Goal: Transaction & Acquisition: Purchase product/service

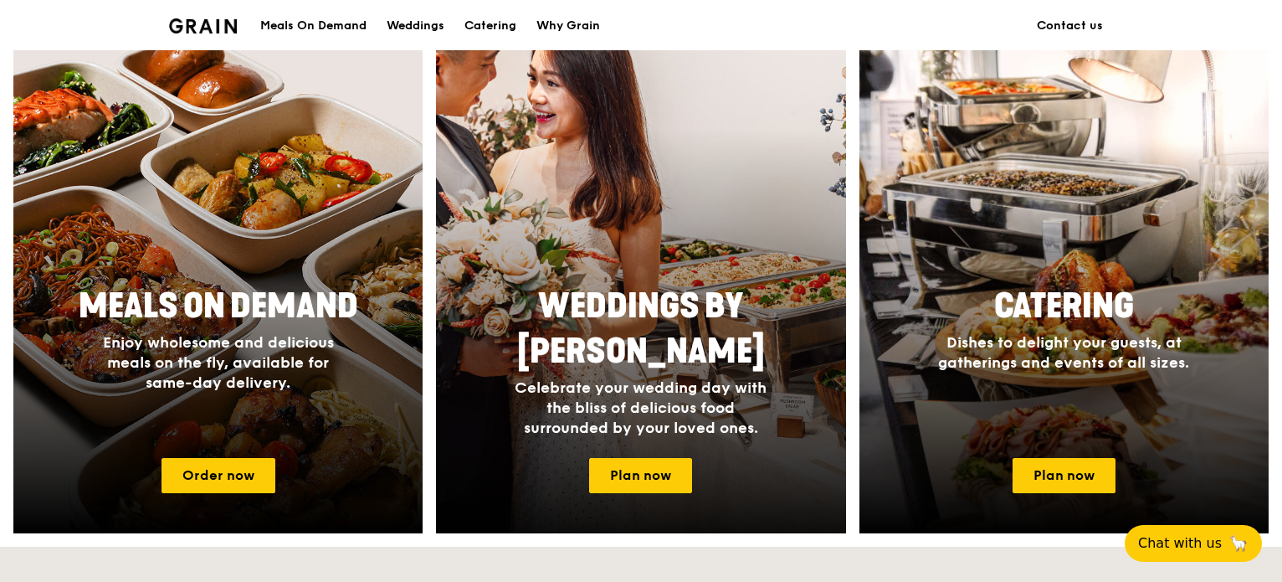
scroll to position [640, 0]
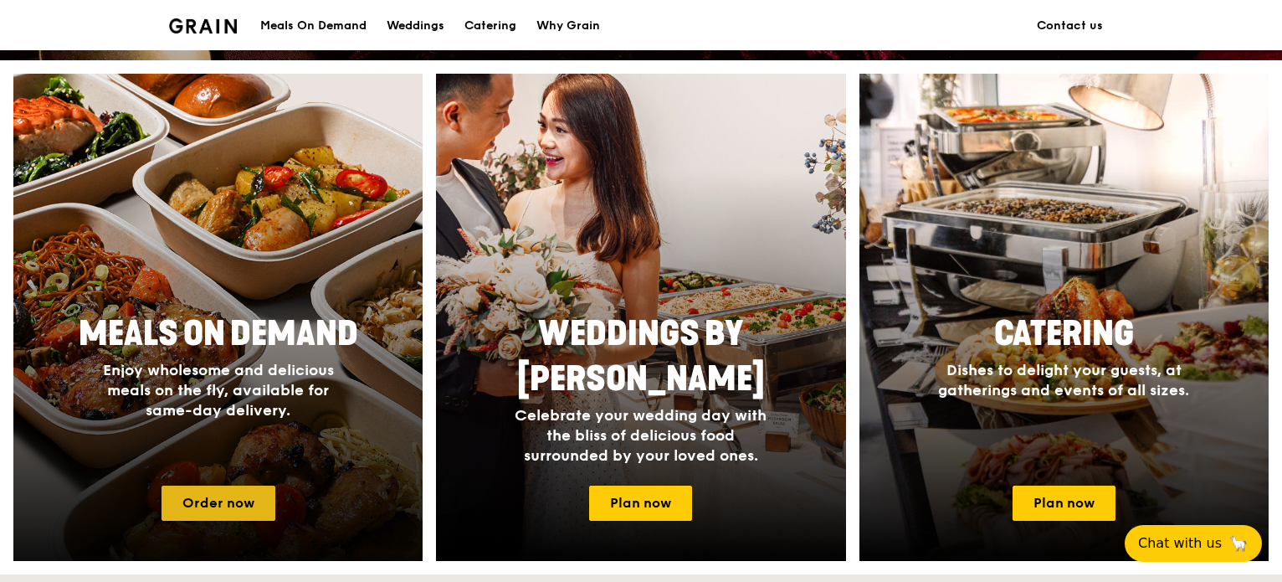
click at [231, 502] on link "Order now" at bounding box center [219, 503] width 114 height 35
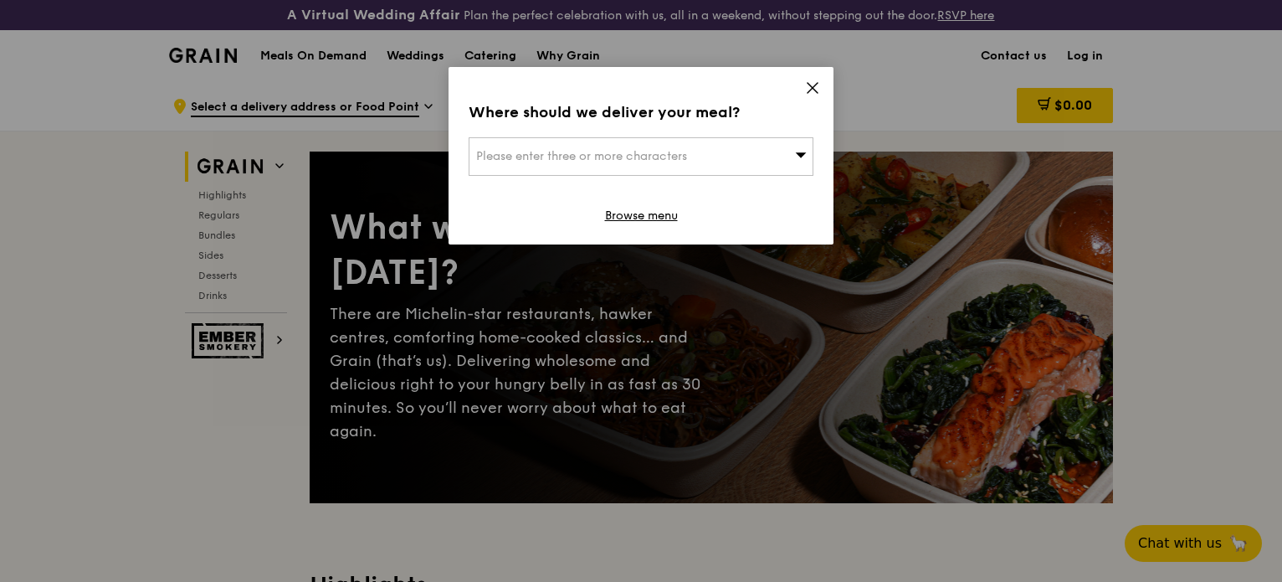
click at [680, 157] on span "Please enter three or more characters" at bounding box center [581, 156] width 211 height 14
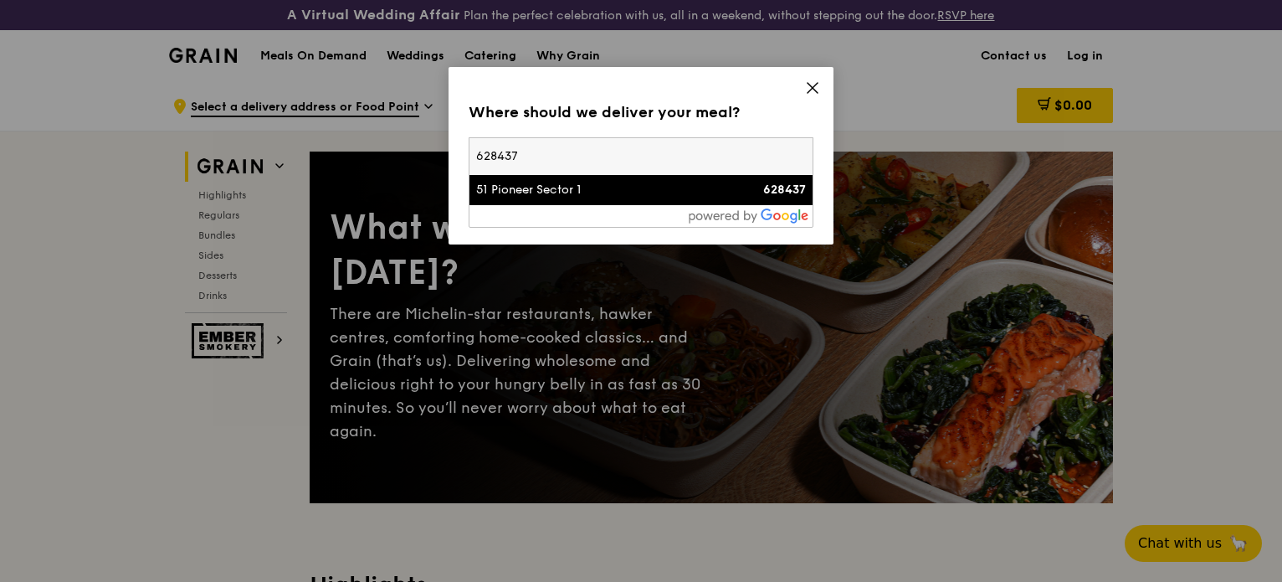
type input "628437"
click at [517, 195] on div "51 Pioneer Sector 1" at bounding box center [600, 190] width 248 height 17
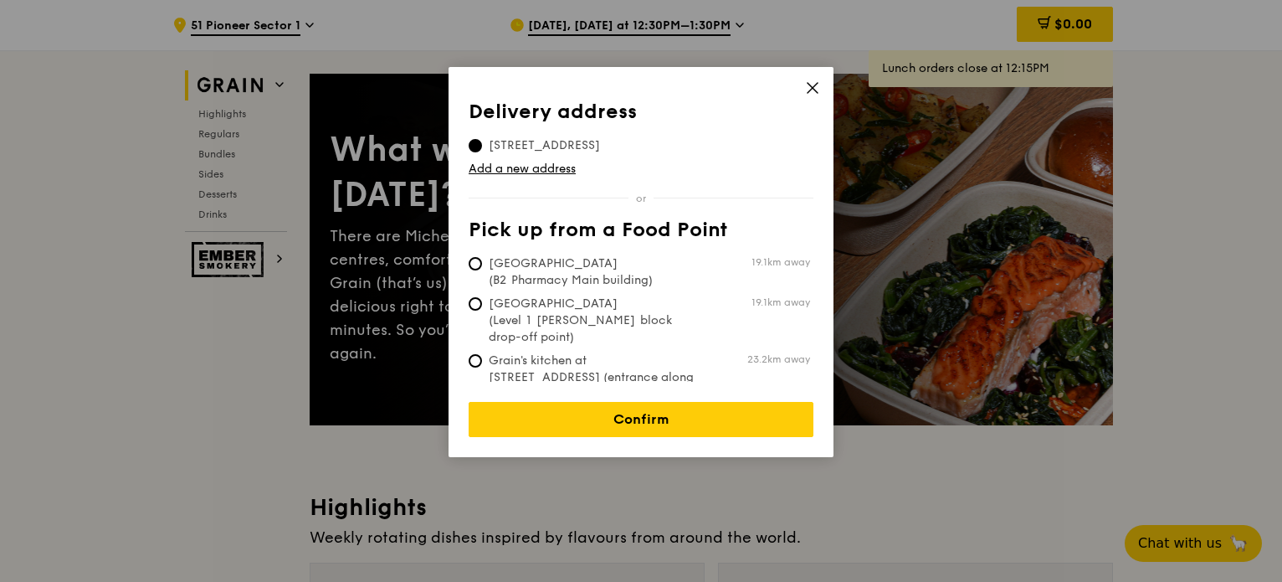
scroll to position [167, 0]
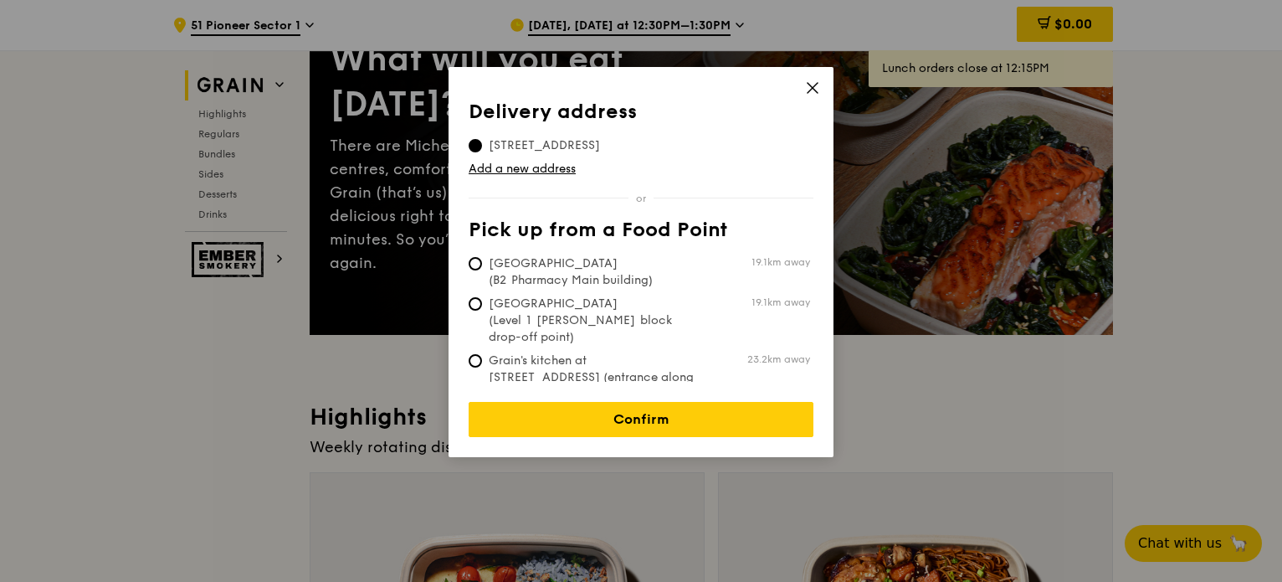
click at [583, 142] on span "[STREET_ADDRESS]" at bounding box center [545, 145] width 152 height 17
click at [482, 142] on input "[STREET_ADDRESS]" at bounding box center [475, 145] width 13 height 13
click at [820, 87] on div "Delivery address Pick up from a Food Point Delivery address [STREET_ADDRESS] Ad…" at bounding box center [641, 262] width 385 height 390
click at [810, 89] on icon at bounding box center [812, 87] width 15 height 15
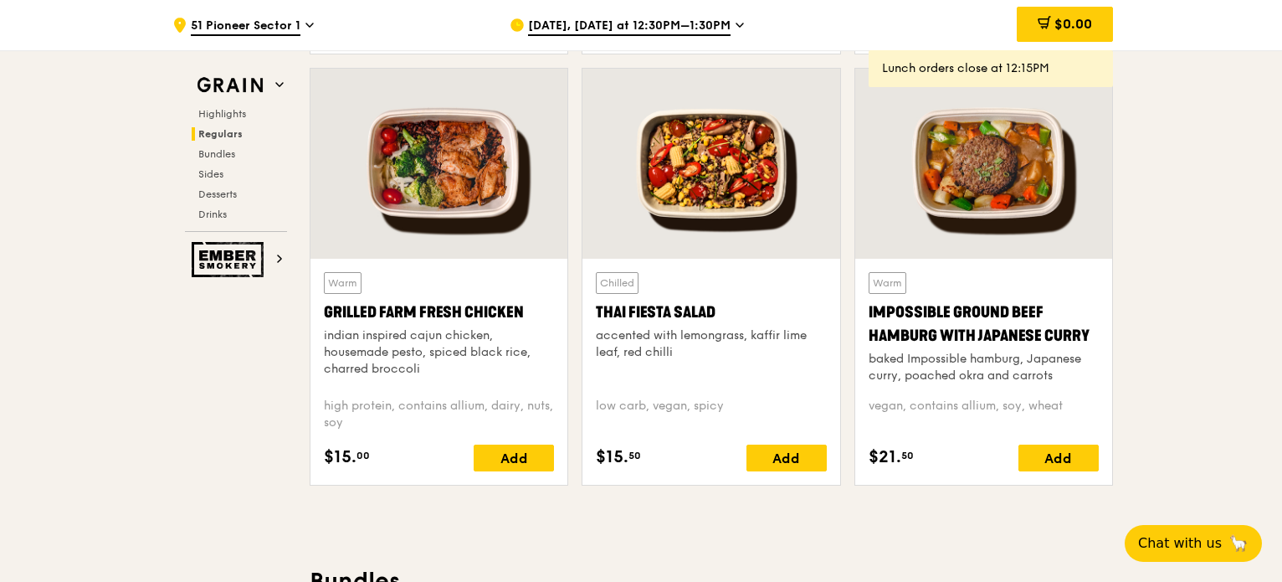
scroll to position [1842, 0]
